Goal: Transaction & Acquisition: Register for event/course

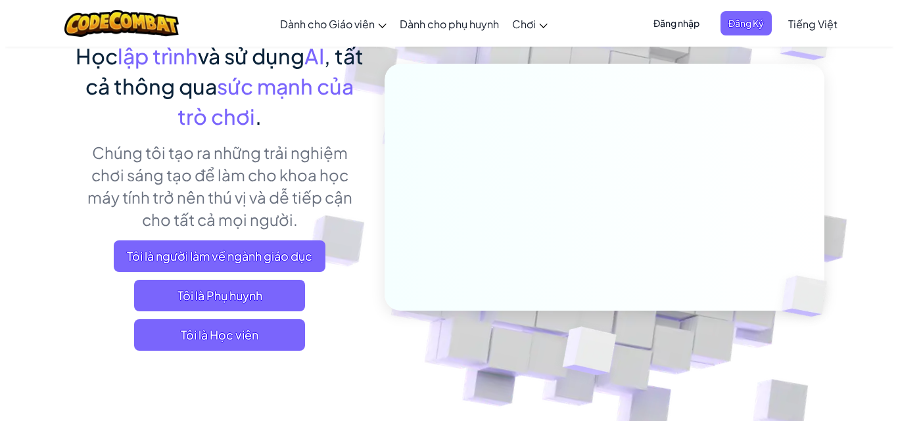
scroll to position [131, 0]
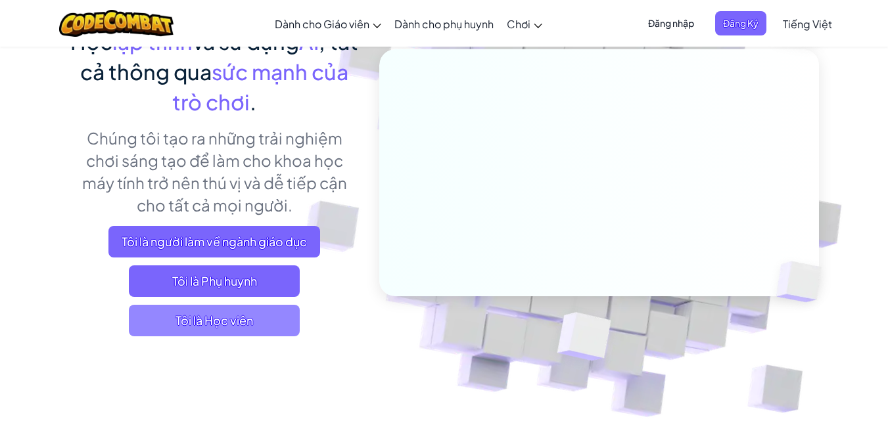
click at [227, 323] on span "Tôi là Học viên" at bounding box center [214, 321] width 171 height 32
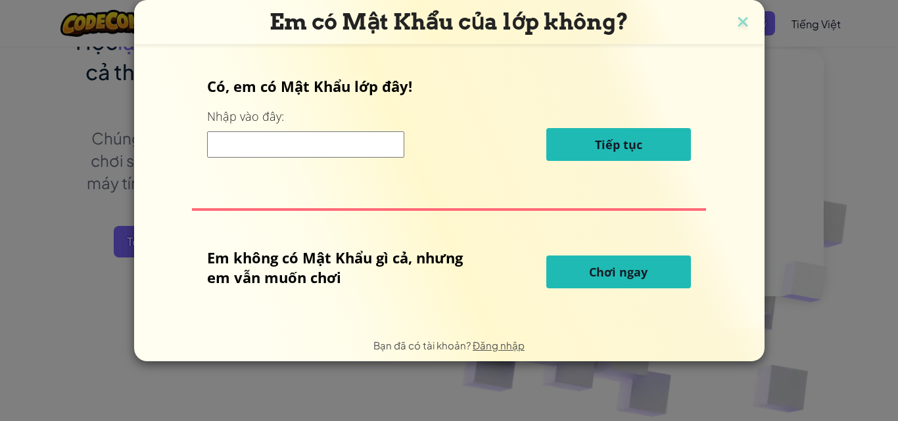
click at [347, 148] on input at bounding box center [305, 144] width 197 height 26
type input "armpartycook"
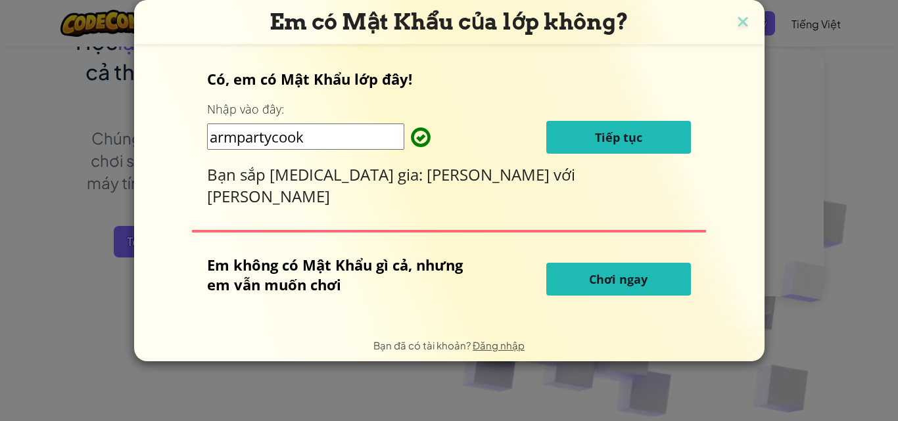
click at [611, 130] on button "Tiếp tục" at bounding box center [618, 137] width 145 height 33
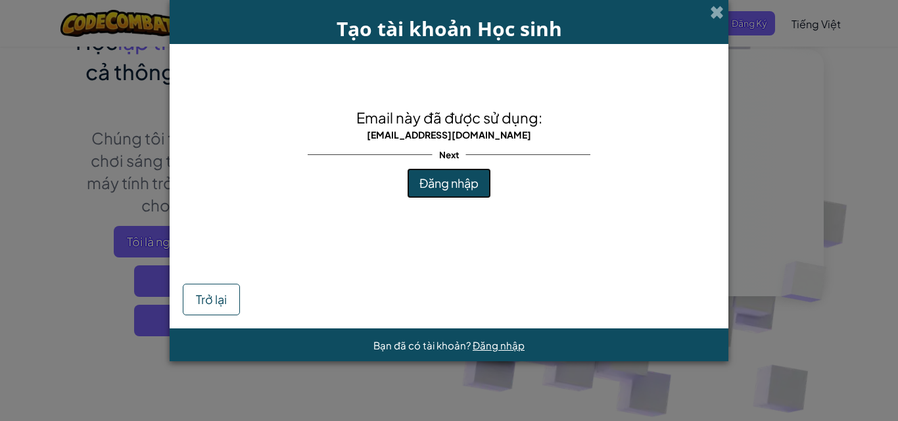
click at [463, 179] on span "Đăng nhập" at bounding box center [448, 183] width 59 height 15
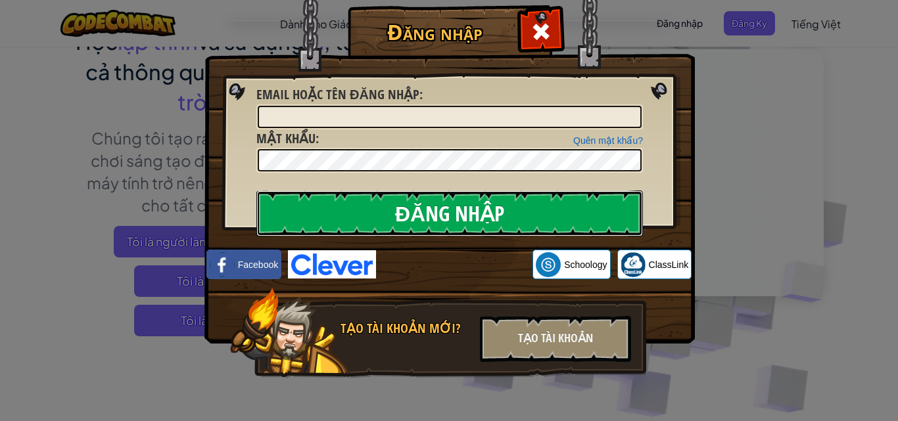
click at [505, 212] on input "Đăng nhập" at bounding box center [449, 214] width 387 height 46
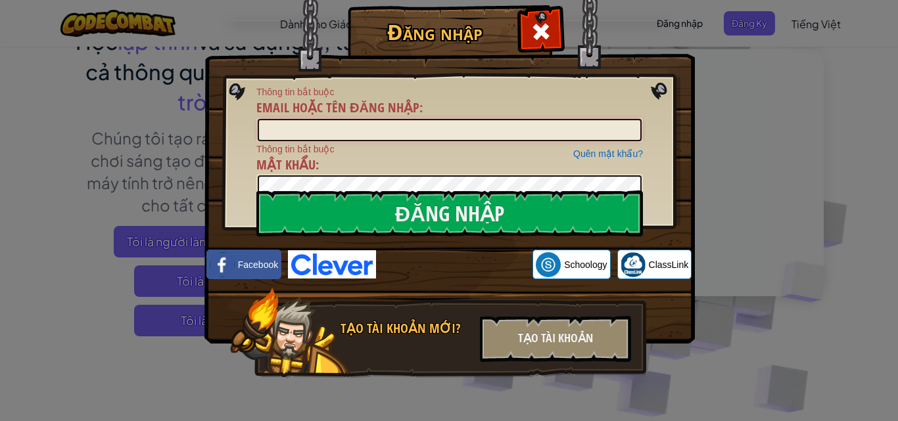
click at [490, 135] on input "Email hoặc tên đăng nhập :" at bounding box center [450, 130] width 384 height 22
